Goal: Task Accomplishment & Management: Use online tool/utility

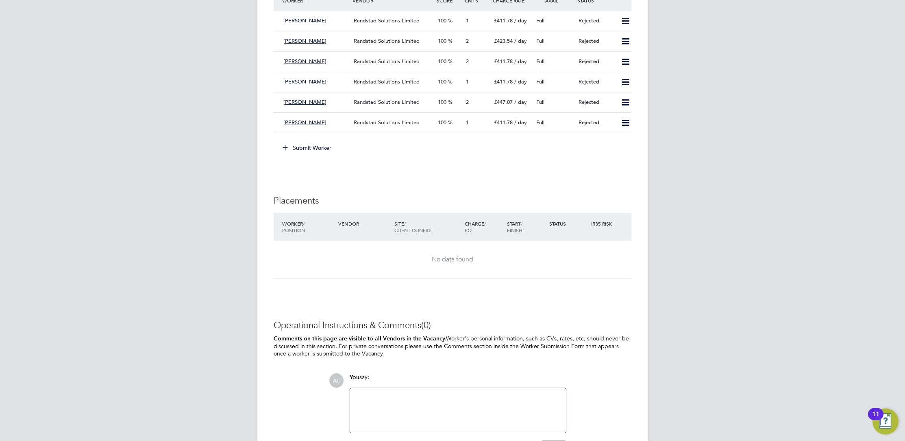
scroll to position [800, 0]
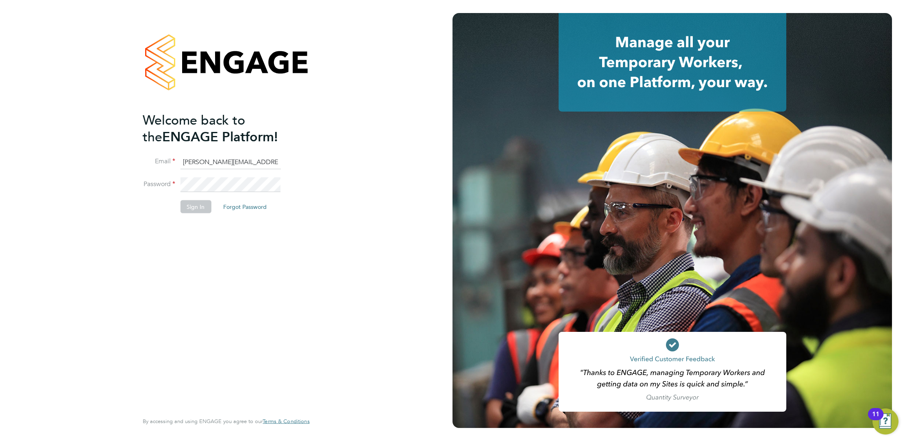
click at [197, 200] on button "Sign In" at bounding box center [195, 206] width 31 height 13
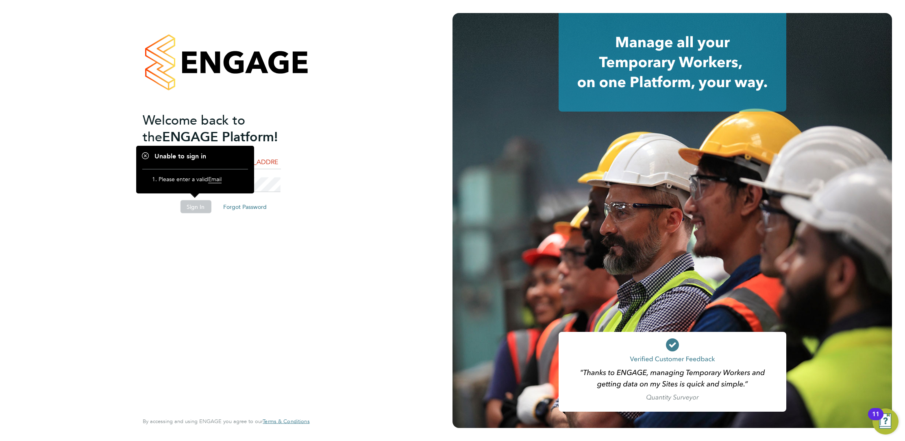
click at [198, 207] on button "Sign In" at bounding box center [195, 206] width 31 height 13
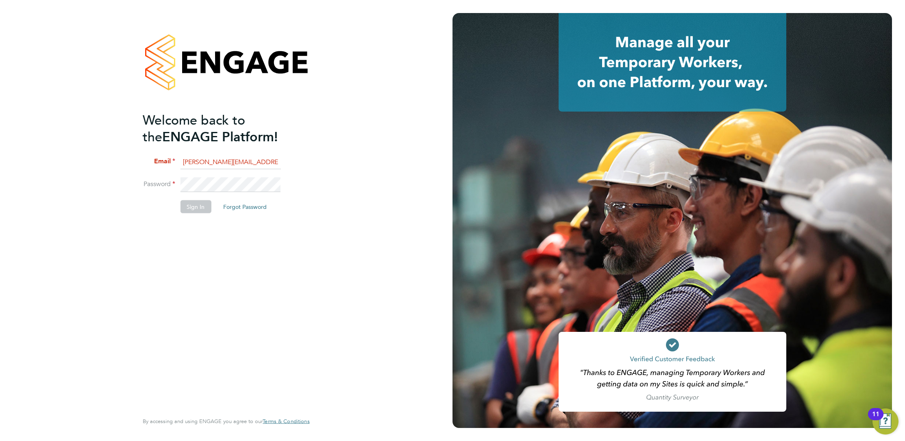
click at [198, 207] on button "Sign In" at bounding box center [195, 206] width 31 height 13
click at [216, 151] on ng-template "Welcome back to the ENGAGE Platform! Email audwin.cheung@randstad.co.uk Passwor…" at bounding box center [222, 166] width 159 height 110
click at [217, 166] on input "audwin.cheung@randstad.co.uk" at bounding box center [230, 162] width 100 height 15
click at [189, 203] on button "Sign In" at bounding box center [195, 206] width 31 height 13
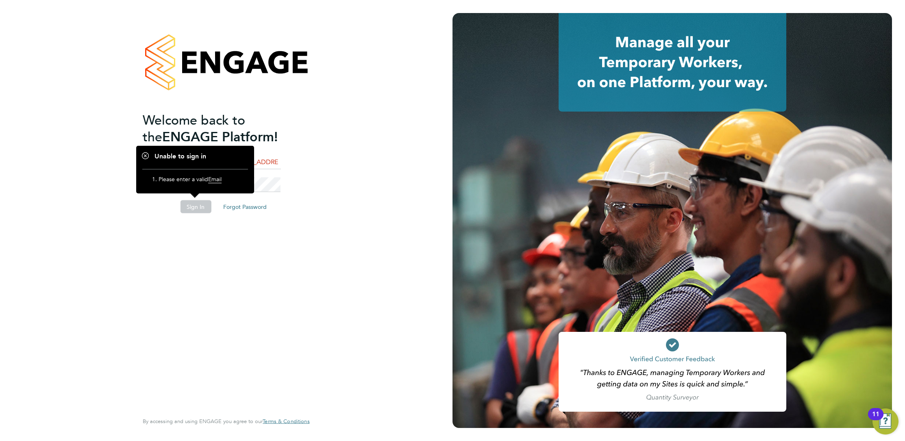
click at [307, 164] on div "Welcome back to the ENGAGE Platform! Email audwin.cheung@randstad.co.uk Passwor…" at bounding box center [226, 218] width 167 height 411
click at [255, 164] on input "audwin.cheung@randstad.co.uk" at bounding box center [230, 162] width 100 height 15
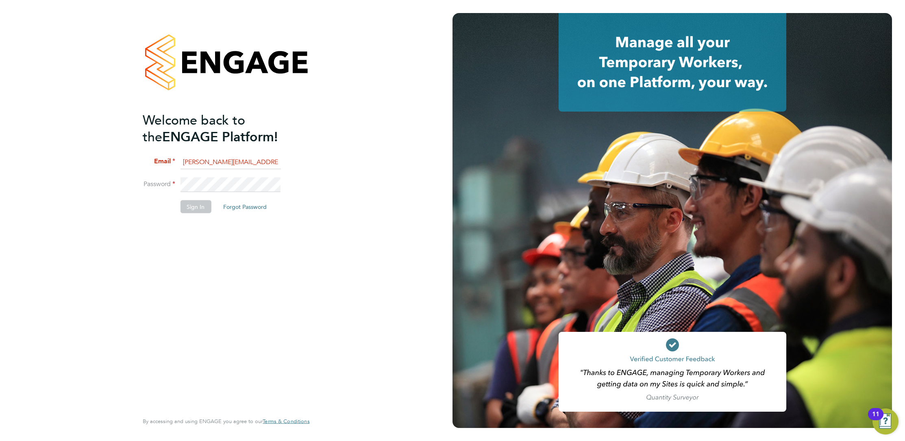
click at [282, 157] on li "Email audwin.cheung@randstad.co.uk" at bounding box center [222, 166] width 159 height 23
click at [267, 164] on input "audwin.cheung@randstad.co.uk" at bounding box center [230, 162] width 100 height 15
click at [194, 209] on button "Sign In" at bounding box center [195, 206] width 31 height 13
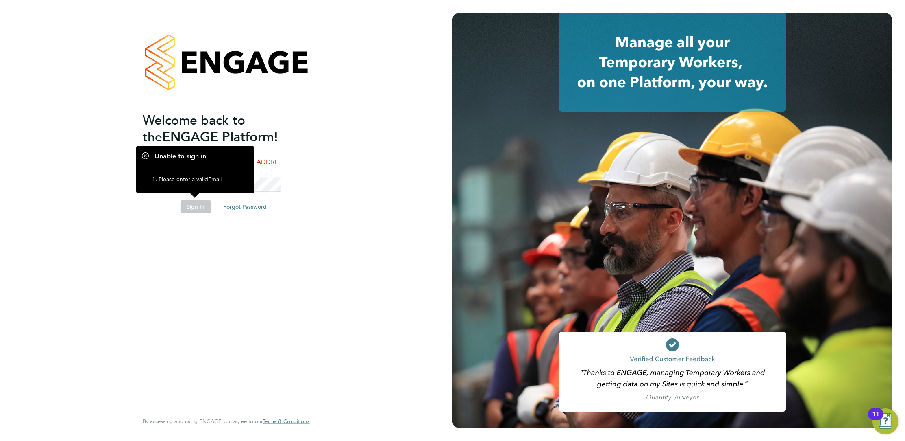
click at [297, 165] on li "Email audwin.cheung@randstad.co.uk" at bounding box center [222, 166] width 159 height 23
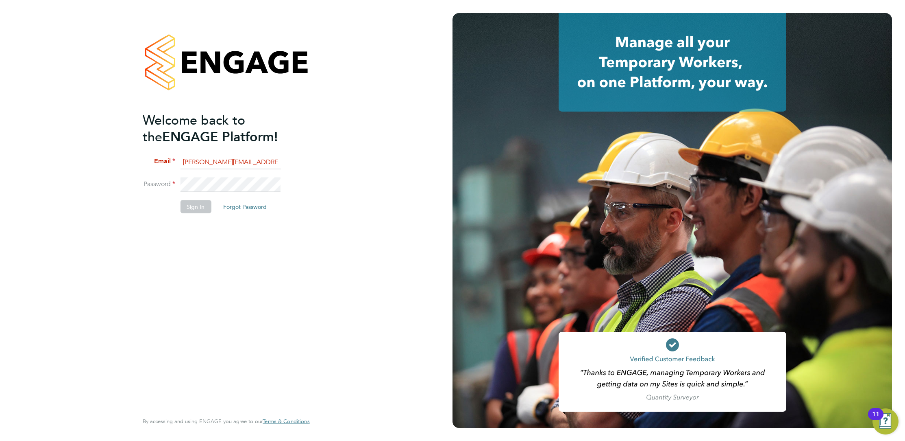
click at [287, 160] on li "Email audwin.cheung@randstad.co.uk" at bounding box center [222, 166] width 159 height 23
click at [279, 160] on input "audwin.cheung@randstad.co.uk" at bounding box center [230, 162] width 100 height 15
type input "[PERSON_NAME][EMAIL_ADDRESS][PERSON_NAME][DOMAIN_NAME]"
click at [200, 203] on button "Sign In" at bounding box center [195, 206] width 31 height 13
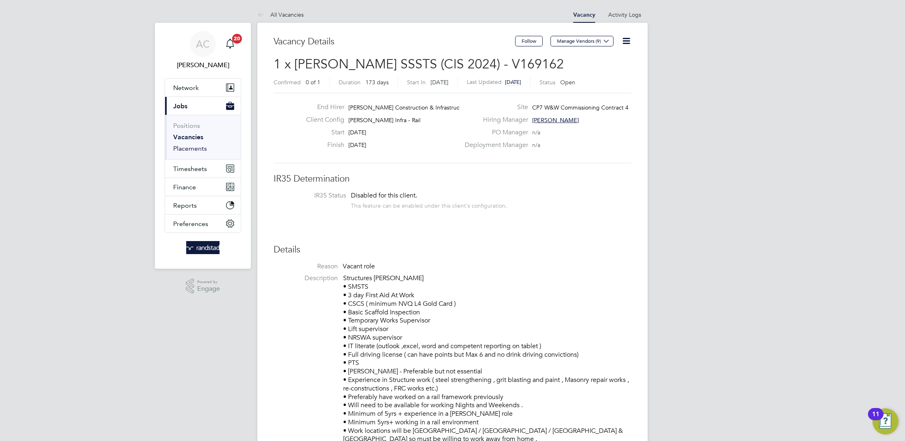
click at [194, 148] on link "Placements" at bounding box center [190, 148] width 34 height 8
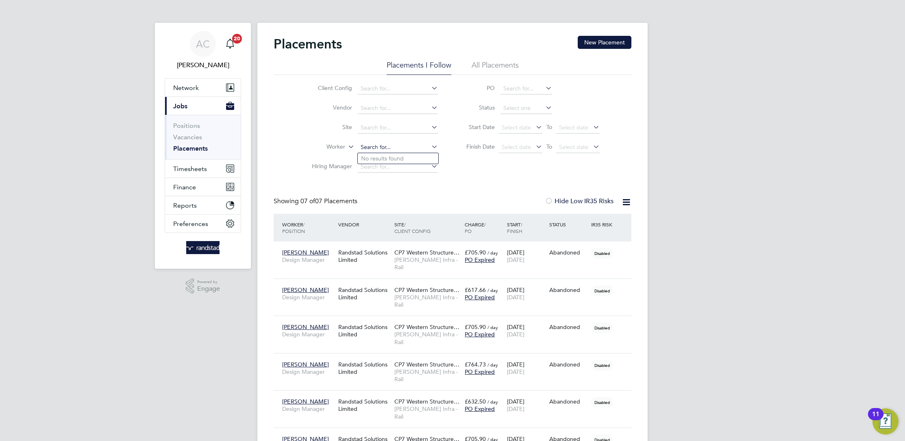
click at [388, 147] on input at bounding box center [398, 147] width 80 height 11
click at [419, 161] on li "Ephraim Chinungu" at bounding box center [398, 158] width 81 height 11
type input "Ephraim Chinungu"
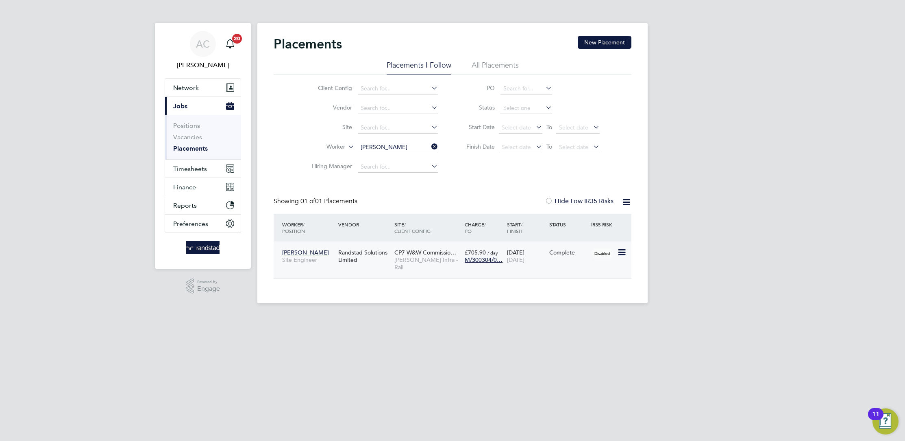
click at [347, 253] on div "Randstad Solutions Limited" at bounding box center [364, 255] width 56 height 23
